Goal: Information Seeking & Learning: Learn about a topic

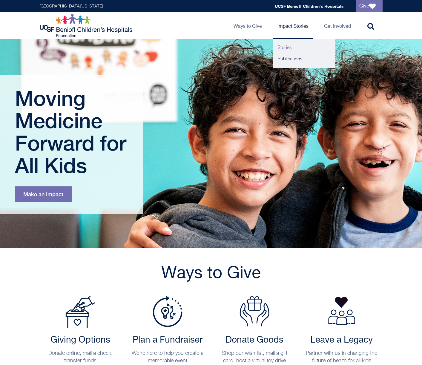
click at [289, 47] on link "Stories" at bounding box center [303, 47] width 63 height 11
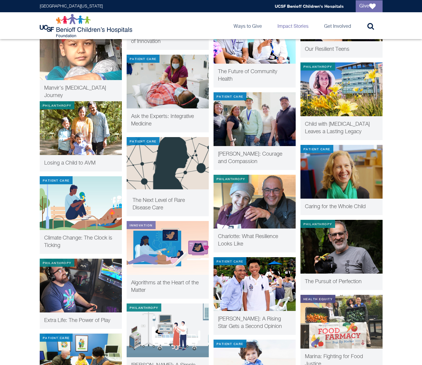
scroll to position [944, 0]
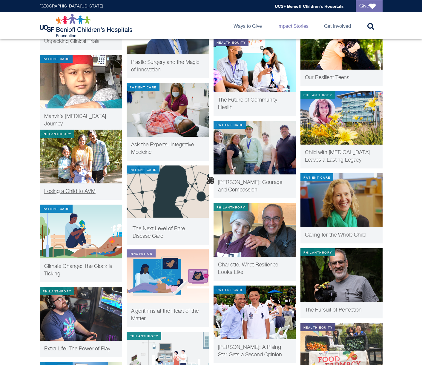
click img
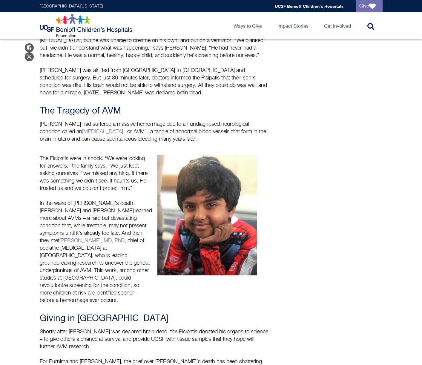
scroll to position [515, 0]
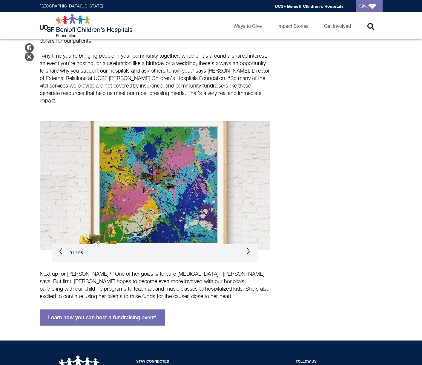
scroll to position [469, 0]
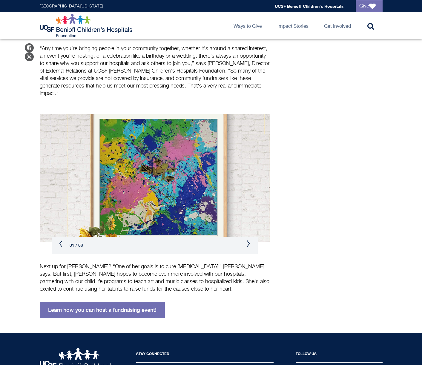
click at [249, 240] on button "Next" at bounding box center [248, 243] width 4 height 7
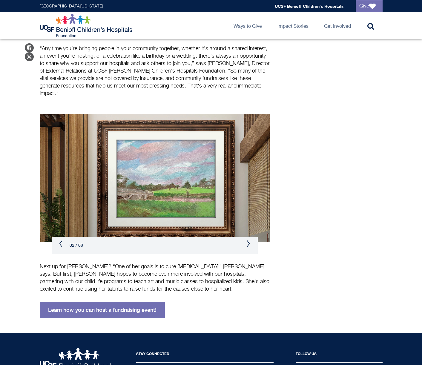
click at [249, 240] on button "Next" at bounding box center [248, 243] width 4 height 7
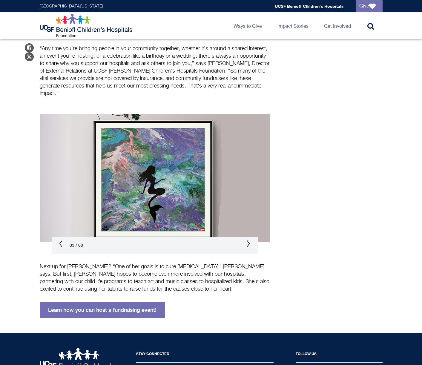
click at [249, 240] on button "Next" at bounding box center [248, 243] width 4 height 7
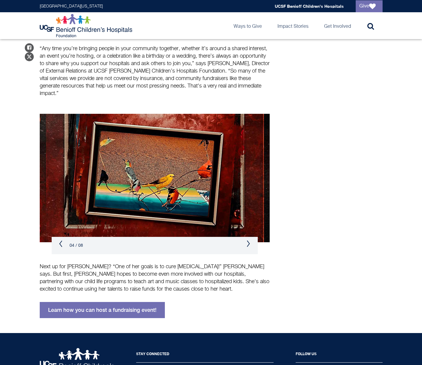
click at [249, 240] on button "Next" at bounding box center [248, 243] width 4 height 7
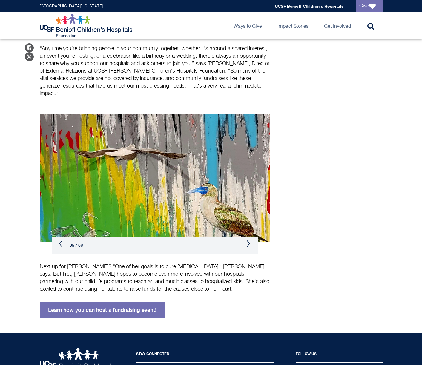
click at [249, 240] on button "Next" at bounding box center [248, 243] width 4 height 7
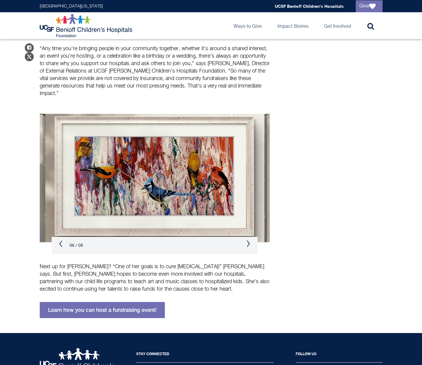
click at [249, 240] on button "Next" at bounding box center [248, 243] width 4 height 7
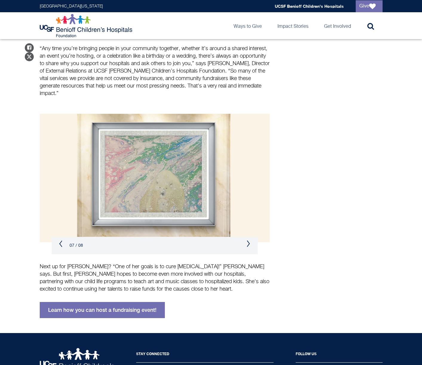
click at [249, 240] on button "Next" at bounding box center [248, 243] width 4 height 7
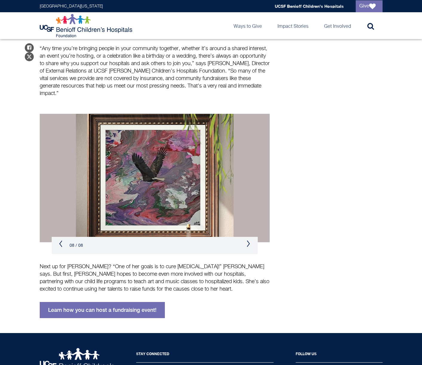
click at [249, 240] on button "Next" at bounding box center [248, 243] width 4 height 7
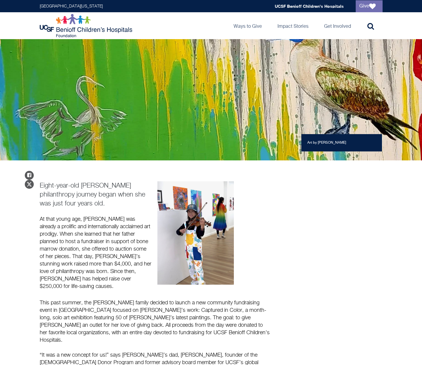
scroll to position [0, 0]
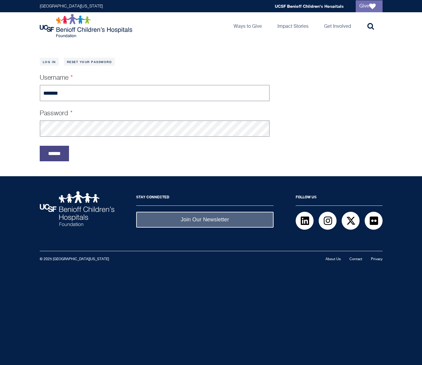
type input "*******"
click at [42, 155] on input "******" at bounding box center [54, 154] width 29 height 16
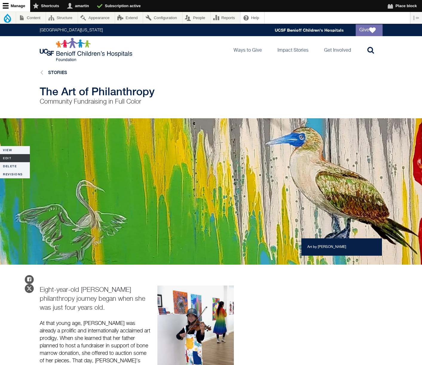
click at [9, 156] on link "Edit" at bounding box center [15, 158] width 30 height 8
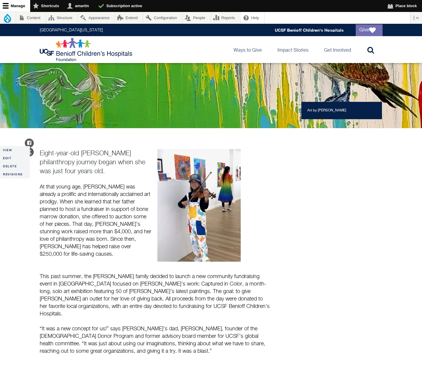
scroll to position [181, 0]
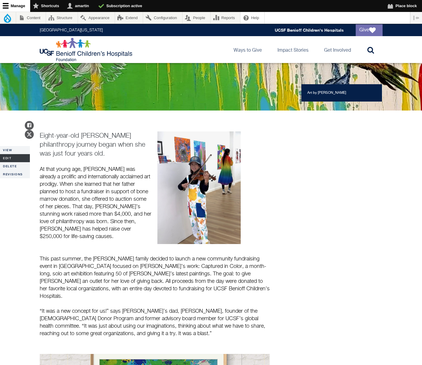
click at [16, 156] on link "Edit" at bounding box center [15, 158] width 30 height 8
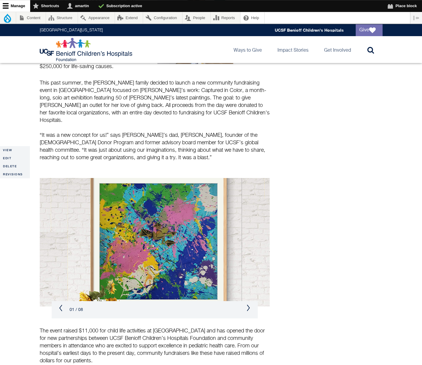
scroll to position [372, 0]
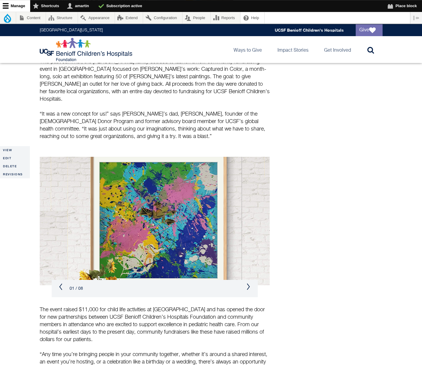
click at [248, 283] on button "Next" at bounding box center [248, 286] width 4 height 7
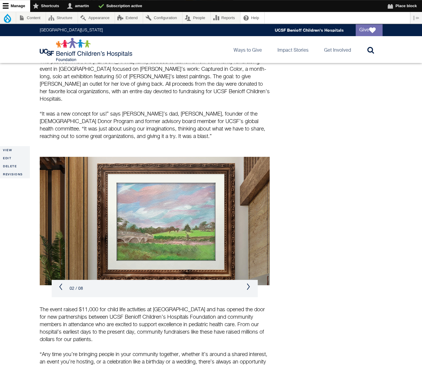
click at [248, 283] on button "Next" at bounding box center [248, 286] width 4 height 7
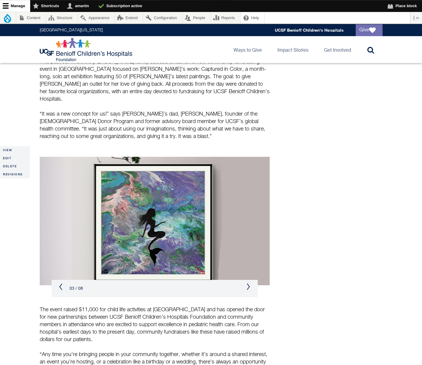
click at [248, 283] on button "Next" at bounding box center [248, 286] width 4 height 7
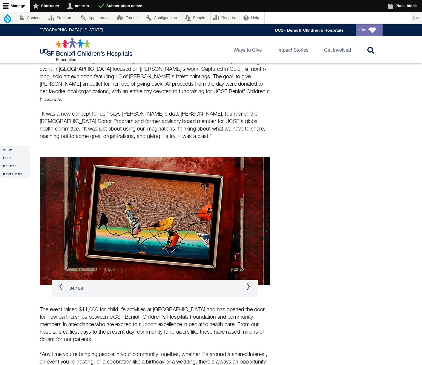
click at [248, 283] on button "Next" at bounding box center [248, 286] width 4 height 7
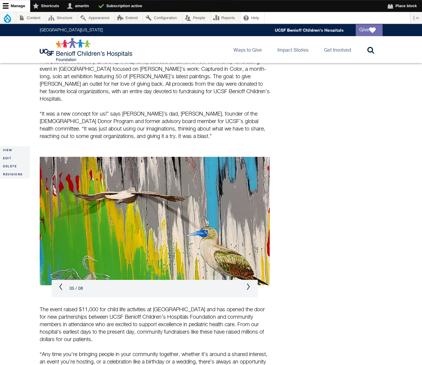
click at [248, 283] on button "Next" at bounding box center [248, 286] width 4 height 7
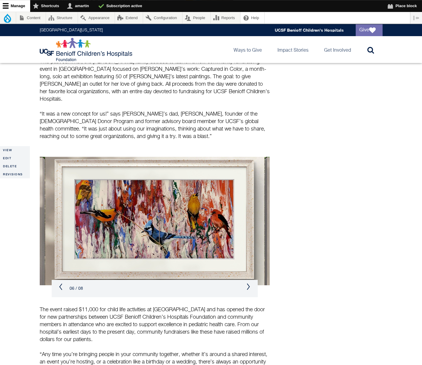
click at [248, 283] on button "Next" at bounding box center [248, 286] width 4 height 7
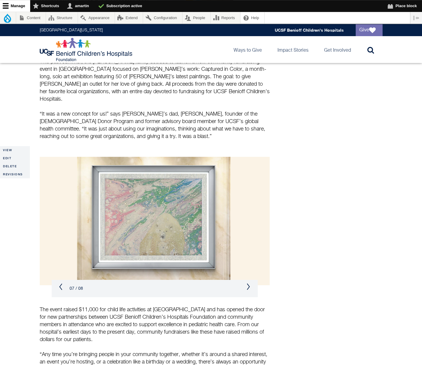
click at [248, 283] on button "Next" at bounding box center [248, 286] width 4 height 7
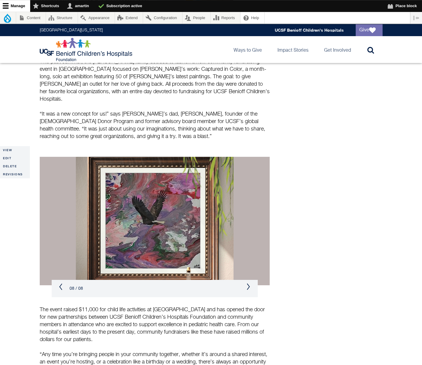
click at [248, 283] on button "Next" at bounding box center [248, 286] width 4 height 7
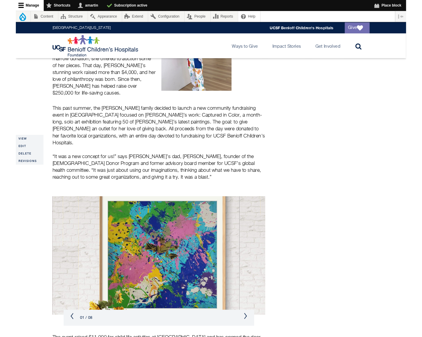
scroll to position [322, 0]
